Goal: Navigation & Orientation: Find specific page/section

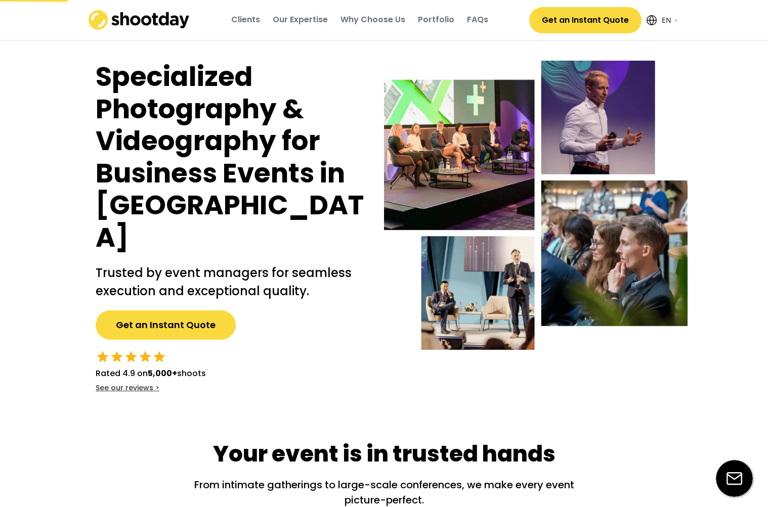
select select ""en""
click at [319, 22] on div "Our Expertise" at bounding box center [300, 19] width 55 height 11
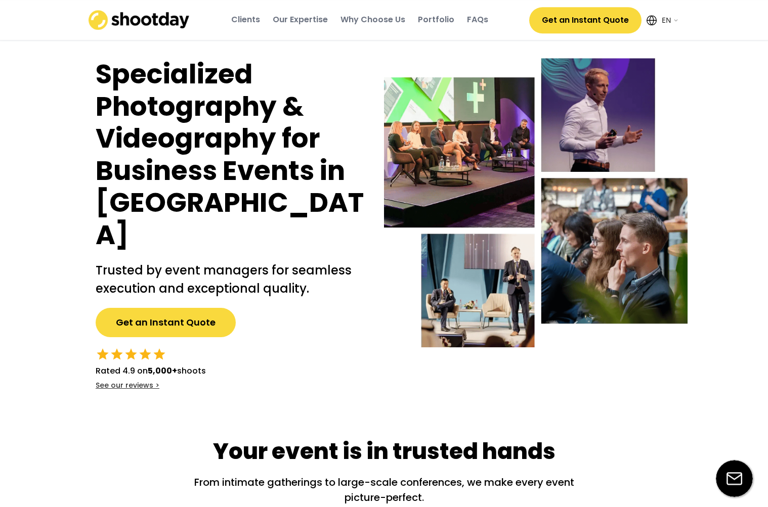
click at [54, 4] on div "Clients Our Expertise Why Choose Us Portfolio FAQs Get an Instant Quote English…" at bounding box center [384, 20] width 768 height 40
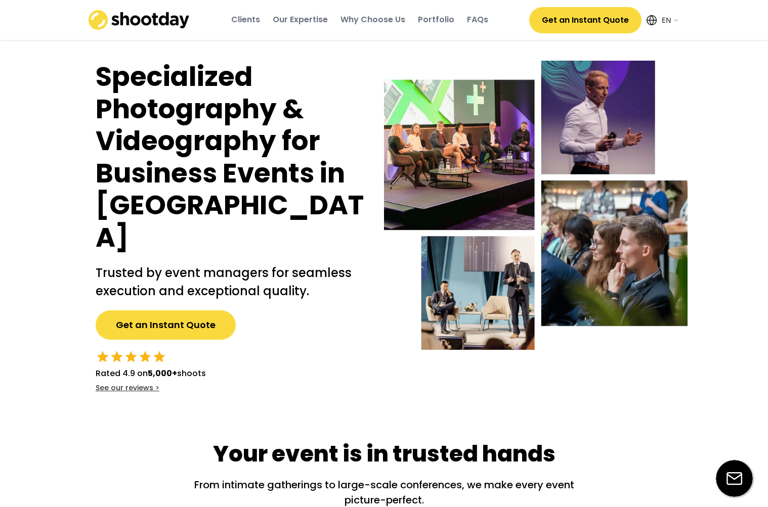
click at [137, 16] on img at bounding box center [138, 20] width 101 height 20
click at [250, 21] on div "Clients" at bounding box center [245, 19] width 29 height 11
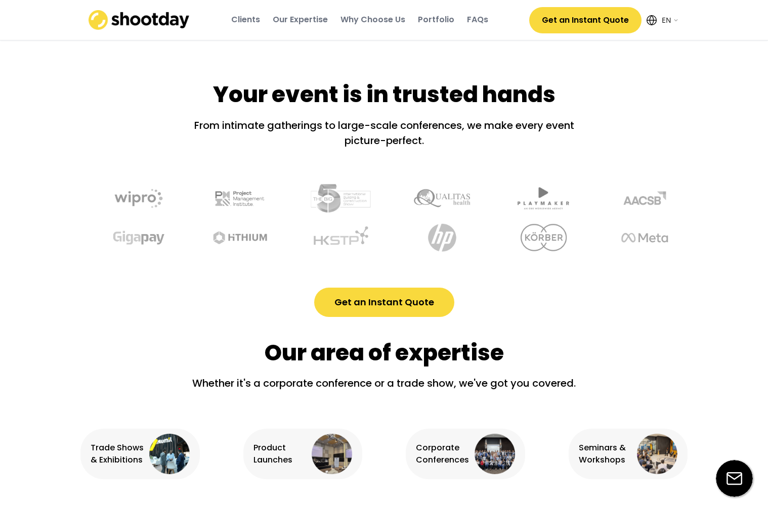
scroll to position [386, 0]
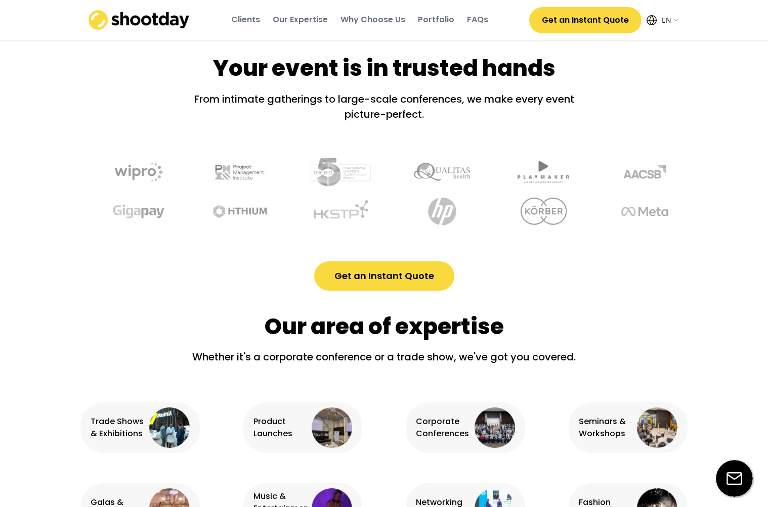
click at [155, 22] on img at bounding box center [138, 20] width 101 height 20
click at [154, 19] on img at bounding box center [138, 20] width 101 height 20
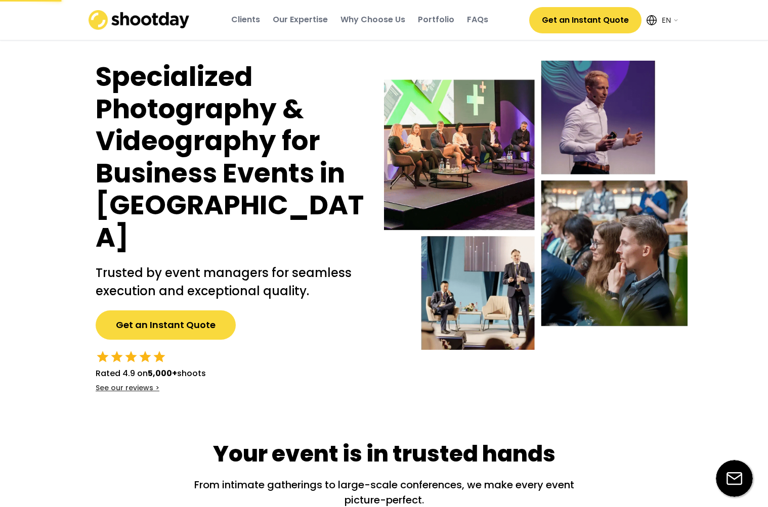
select select ""en""
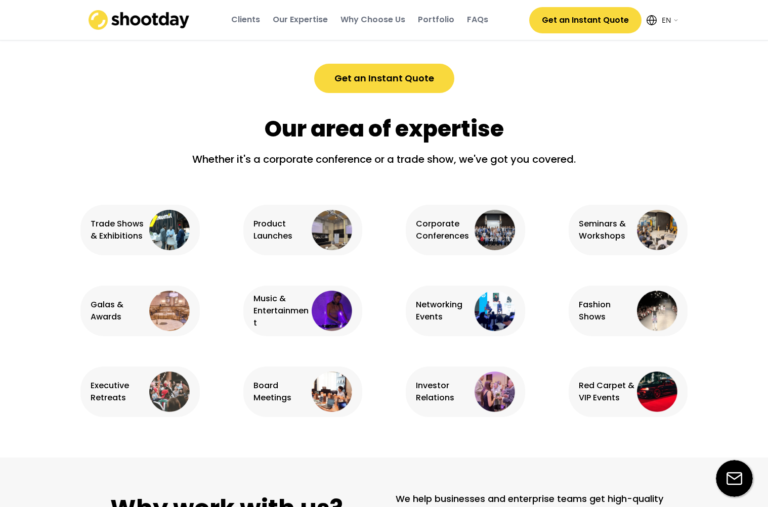
scroll to position [534, 0]
